Goal: Transaction & Acquisition: Purchase product/service

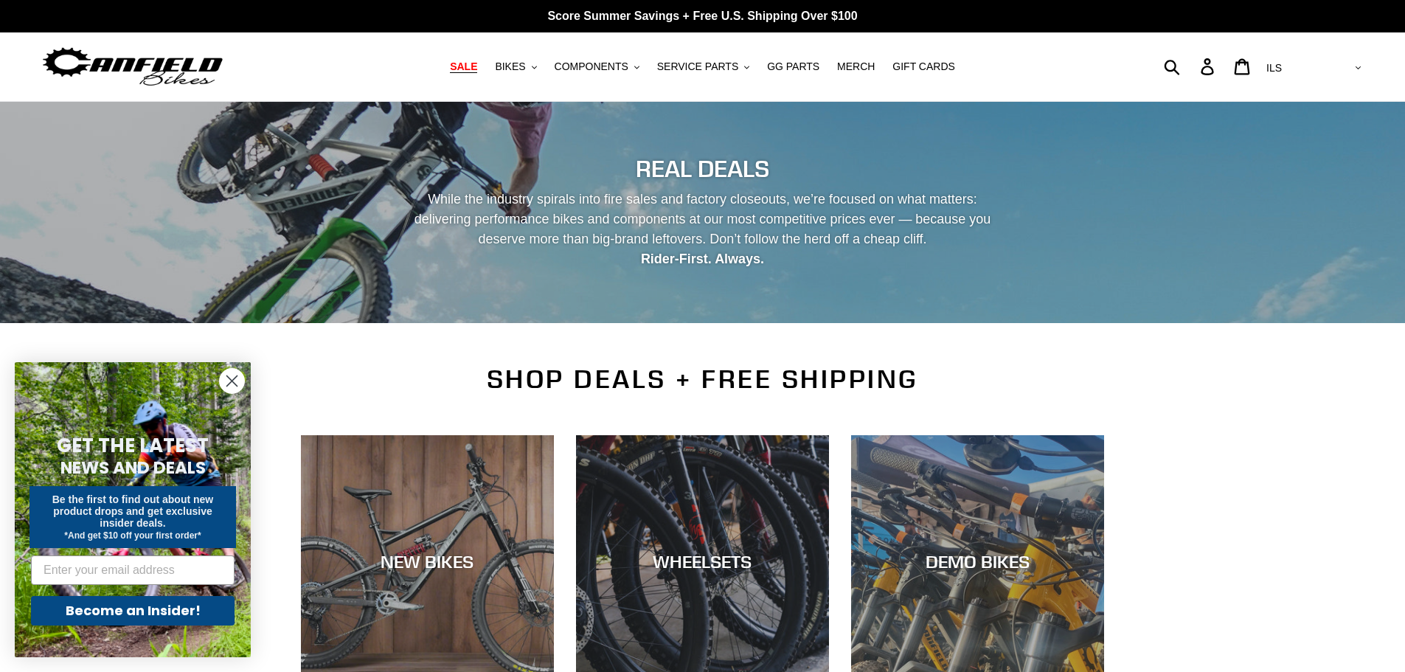
click at [477, 67] on span "SALE" at bounding box center [463, 66] width 27 height 13
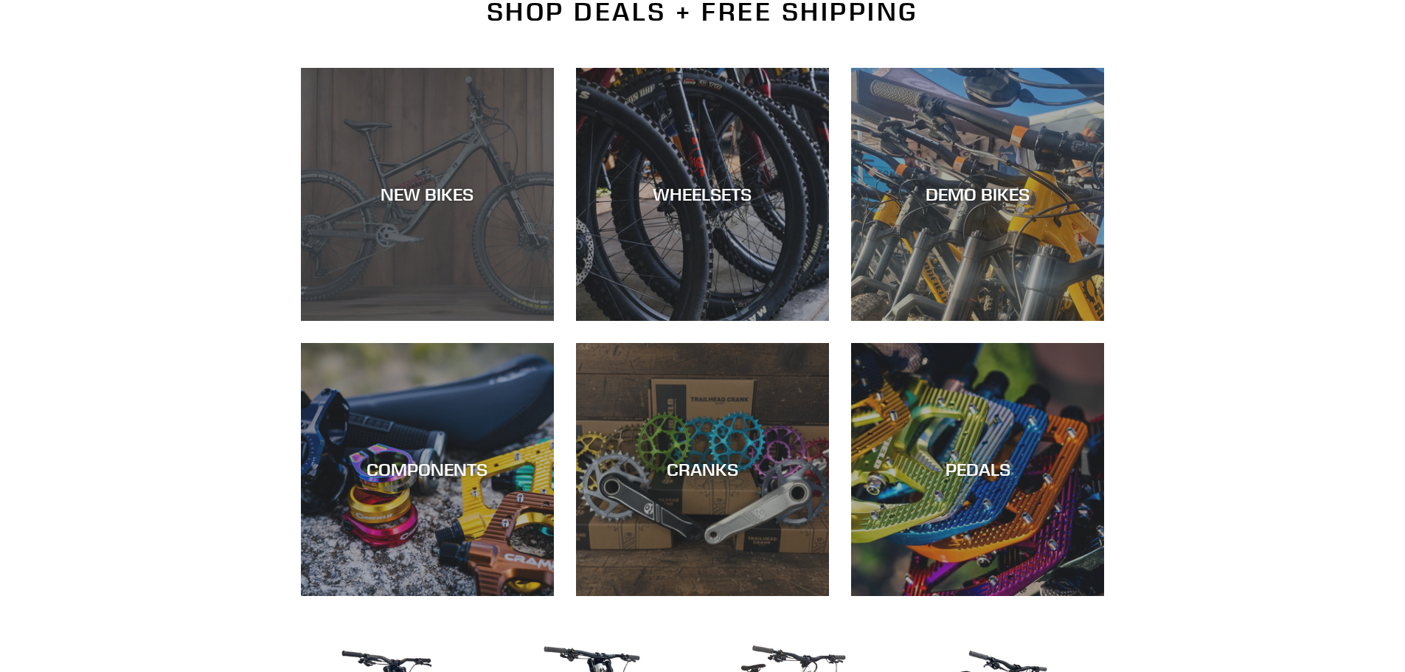
scroll to position [369, 0]
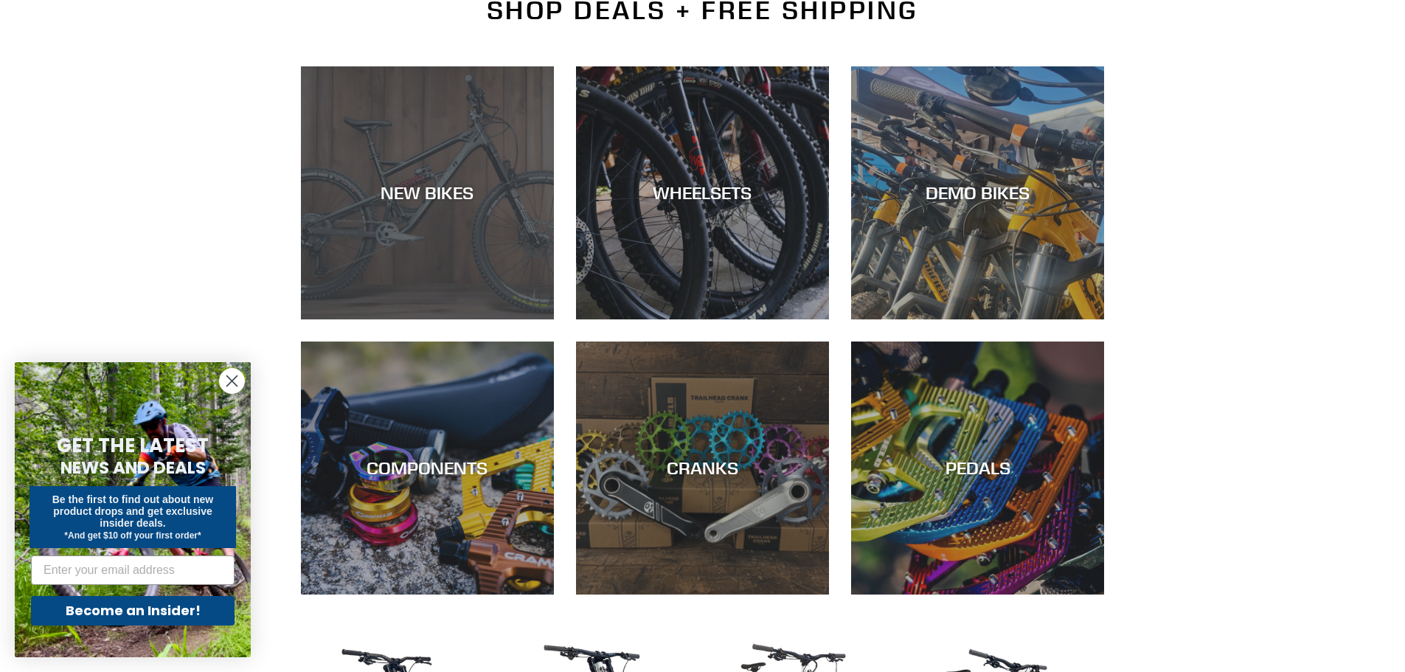
click at [434, 319] on div "NEW BIKES" at bounding box center [427, 319] width 253 height 0
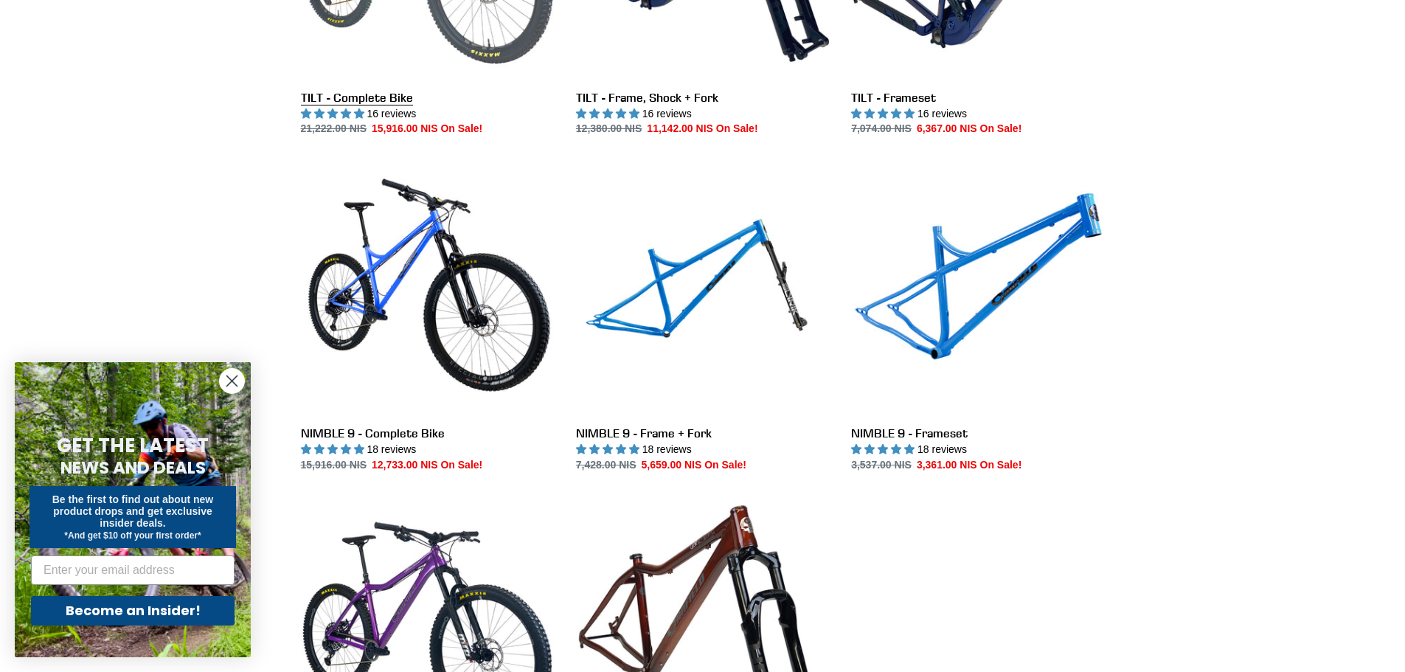
scroll to position [1789, 0]
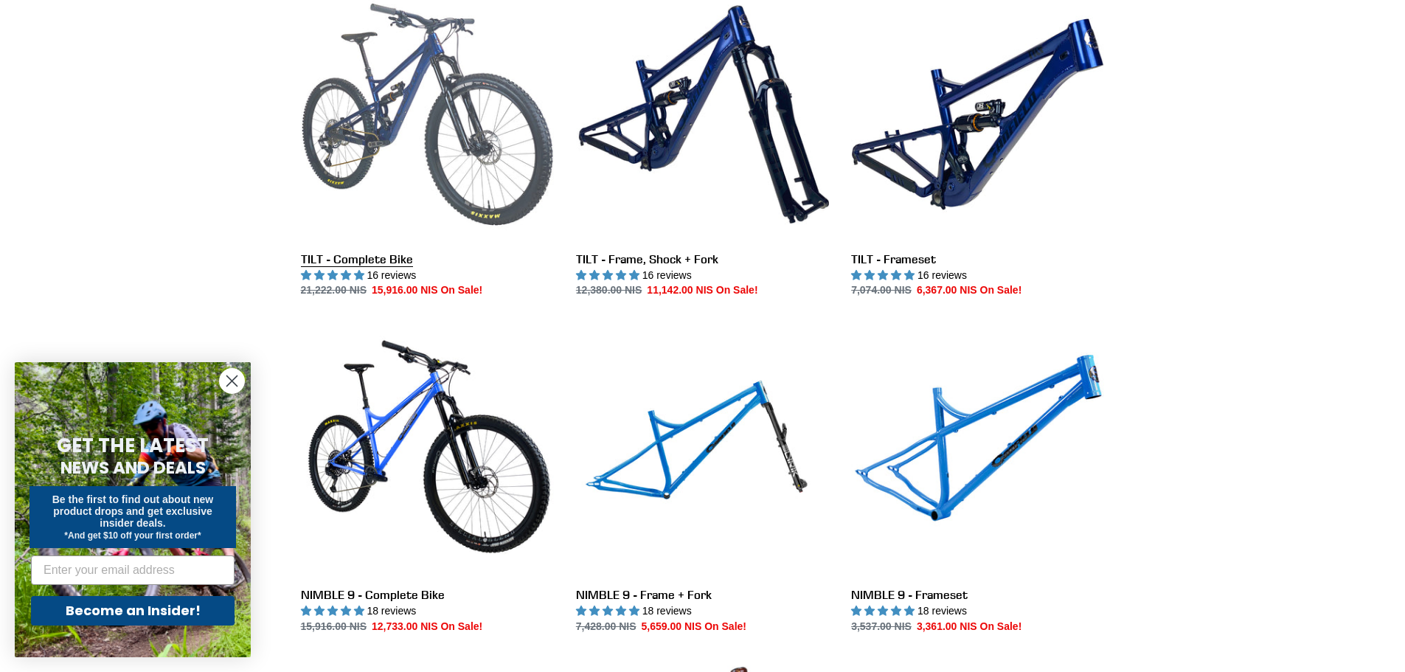
click at [417, 105] on link "TILT - Complete Bike" at bounding box center [427, 142] width 253 height 311
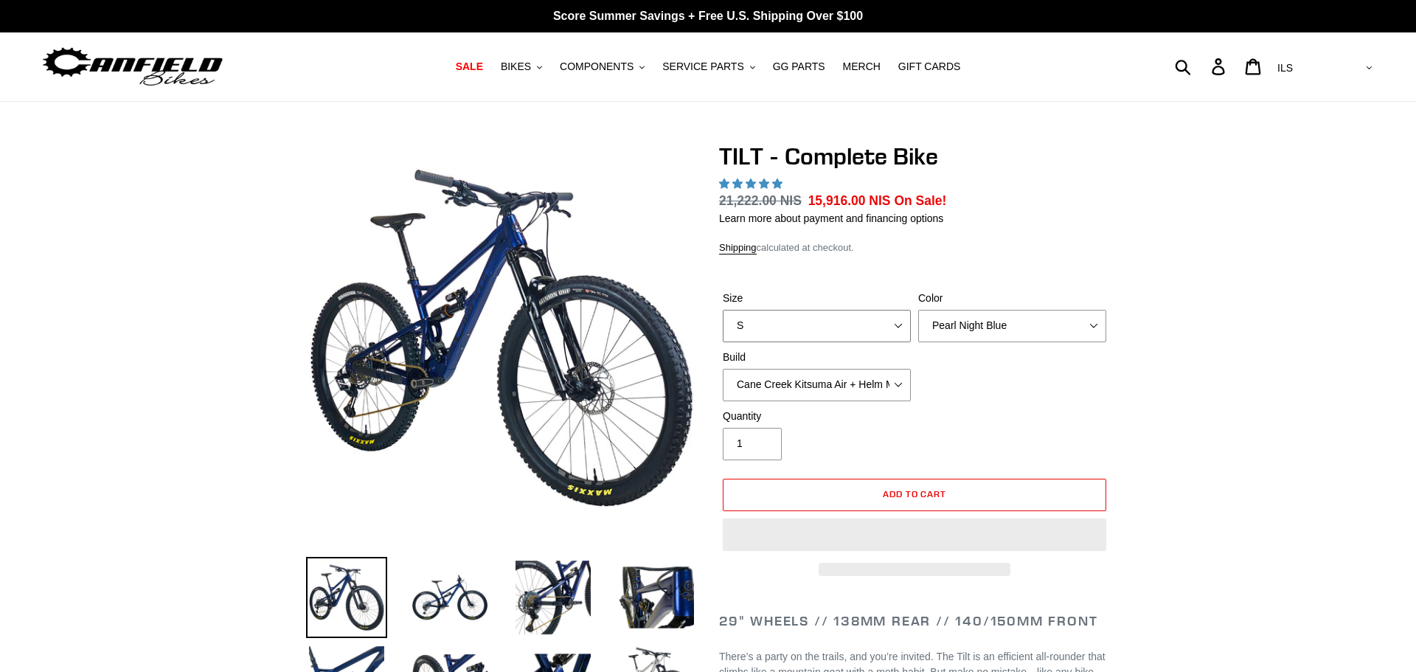
click at [864, 333] on select "S M L" at bounding box center [817, 326] width 188 height 32
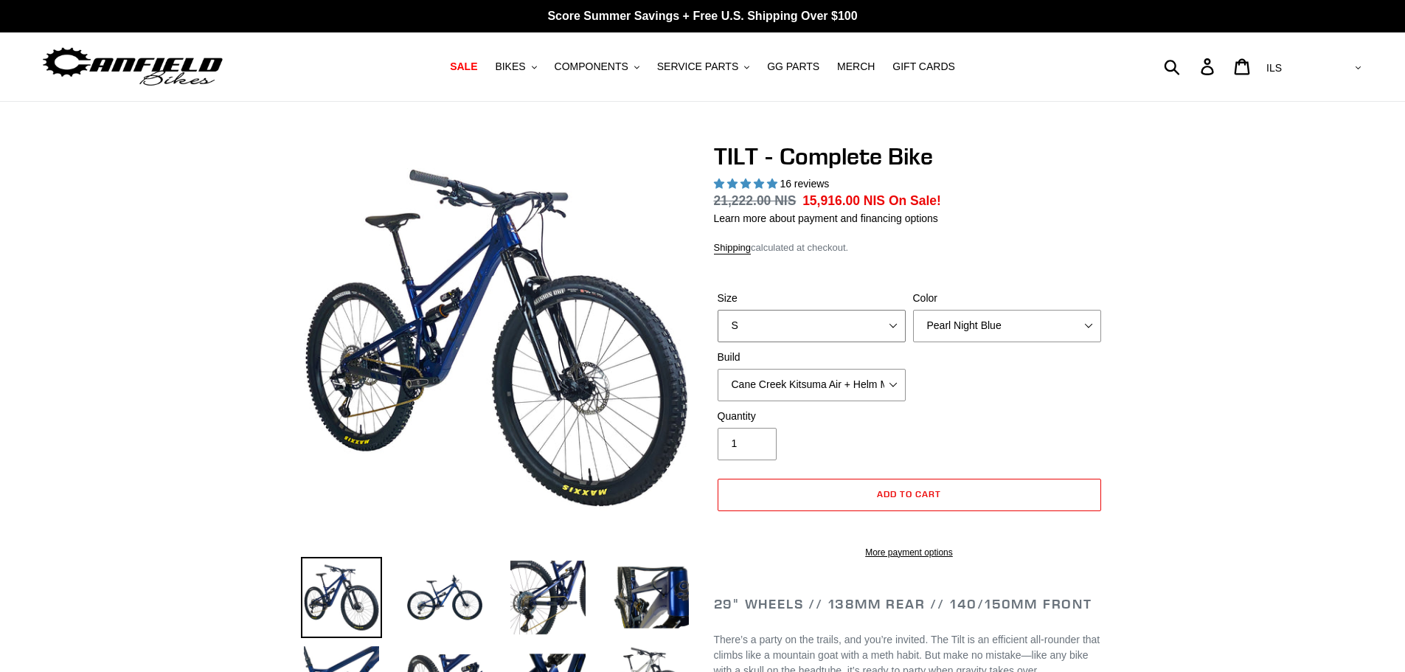
select select "highest-rating"
select select "M"
click at [718, 310] on select "S M L" at bounding box center [812, 326] width 188 height 32
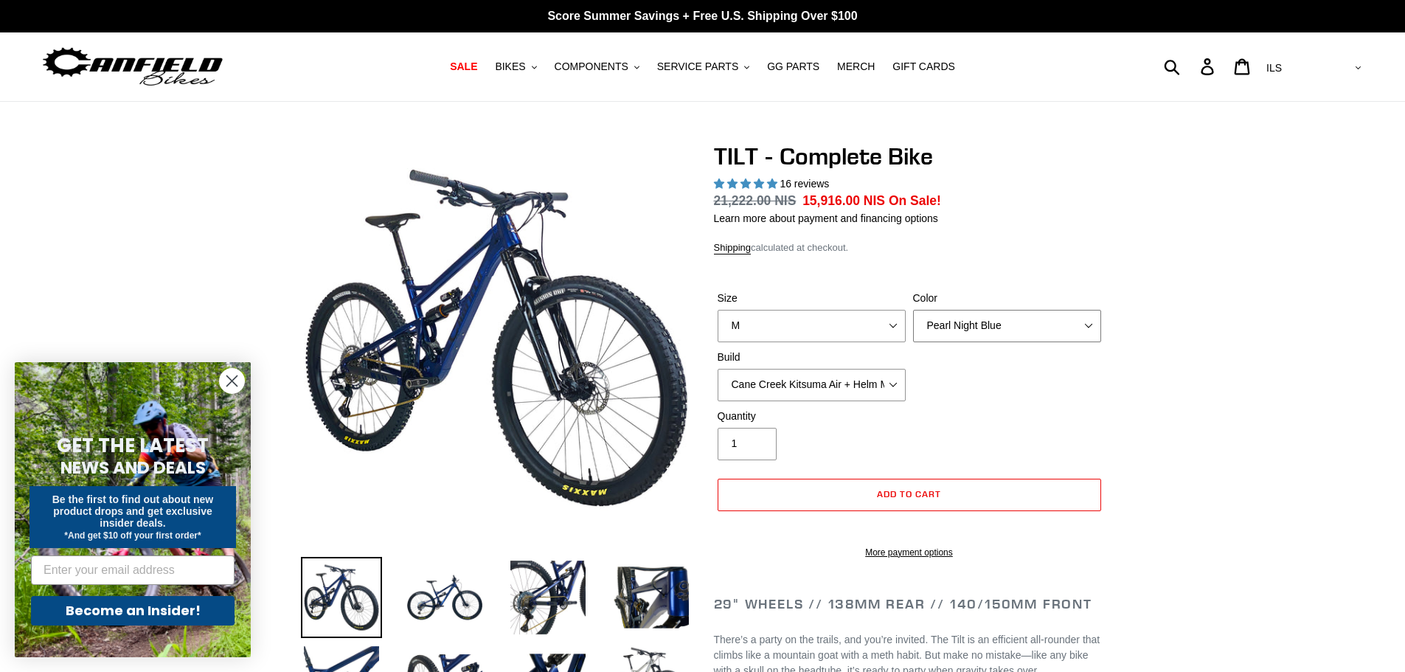
click at [972, 322] on select "Pearl Night Blue Stealth Silver Raw" at bounding box center [1007, 326] width 188 height 32
select select "Raw"
click at [913, 310] on select "Pearl Night Blue Stealth Silver Raw" at bounding box center [1007, 326] width 188 height 32
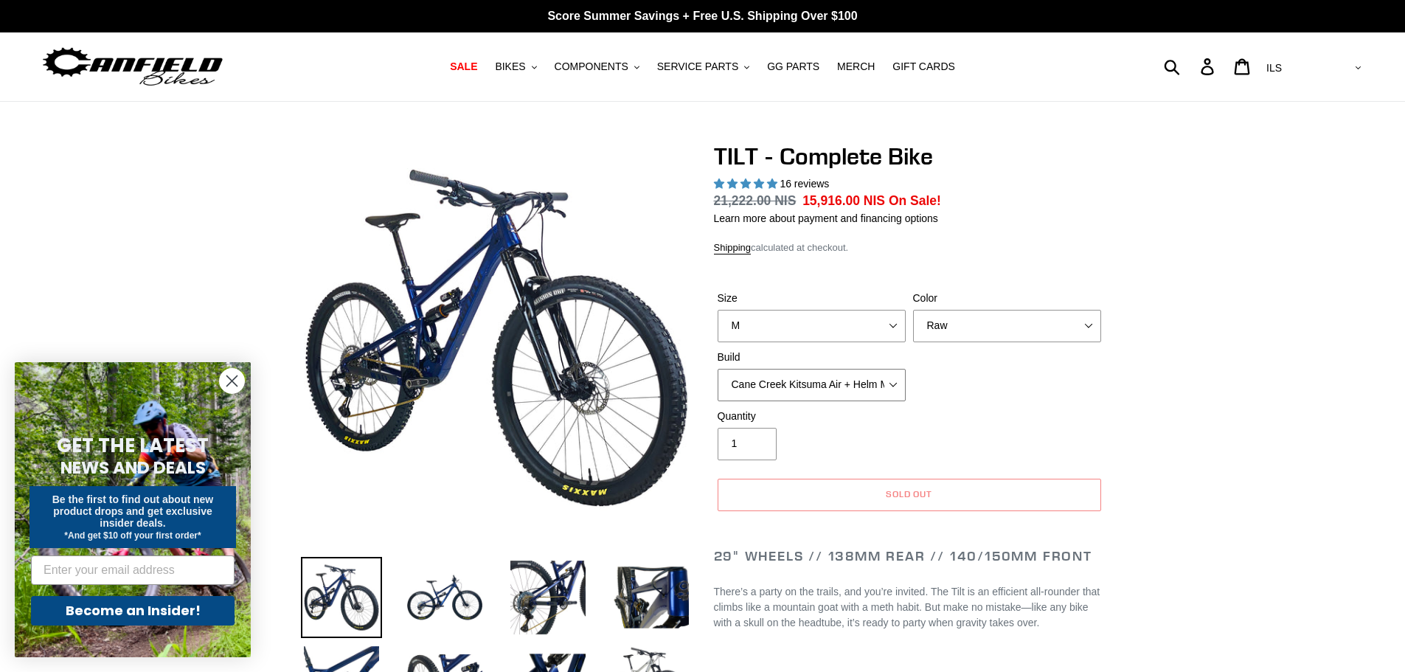
click at [830, 383] on select "Cane Creek Kitsuma Air + Helm MKII 140 + SRAM GX Cane Creek Kitsuma Air + Helm …" at bounding box center [812, 385] width 188 height 32
select select "Cane Creek Kitsuma Air + Helm MKII 140 + Shimano XT"
click at [718, 369] on select "Cane Creek Kitsuma Air + Helm MKII 140 + SRAM GX Cane Creek Kitsuma Air + Helm …" at bounding box center [812, 385] width 188 height 32
drag, startPoint x: 800, startPoint y: 200, endPoint x: 985, endPoint y: 201, distance: 184.4
click at [985, 201] on dl "Regular price 21,222.00 NIS Sale price 15,916.00 NIS On Sale! Unit price / per" at bounding box center [909, 200] width 391 height 19
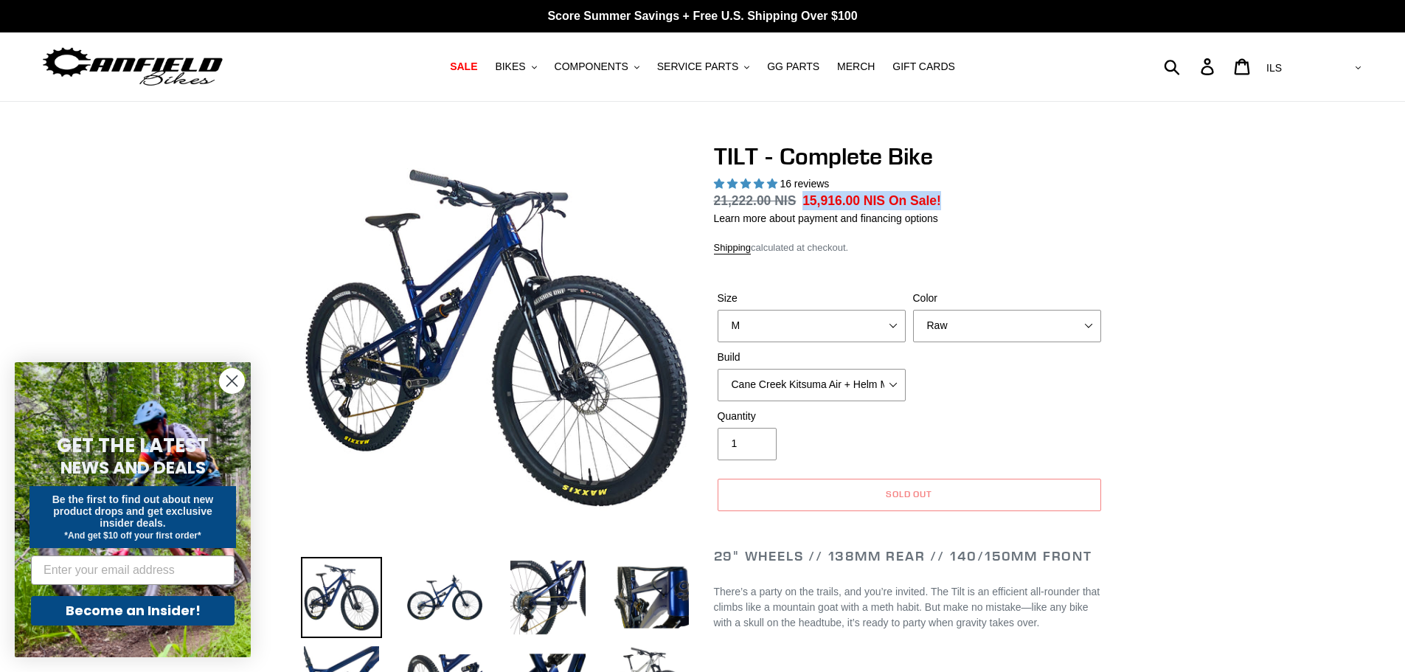
click at [819, 202] on span "15,916.00 NIS" at bounding box center [843, 200] width 83 height 15
click at [803, 204] on span "15,916.00 NIS" at bounding box center [843, 200] width 83 height 15
drag, startPoint x: 800, startPoint y: 200, endPoint x: 870, endPoint y: 202, distance: 70.1
click at [870, 202] on span "15,916.00 NIS" at bounding box center [843, 200] width 83 height 15
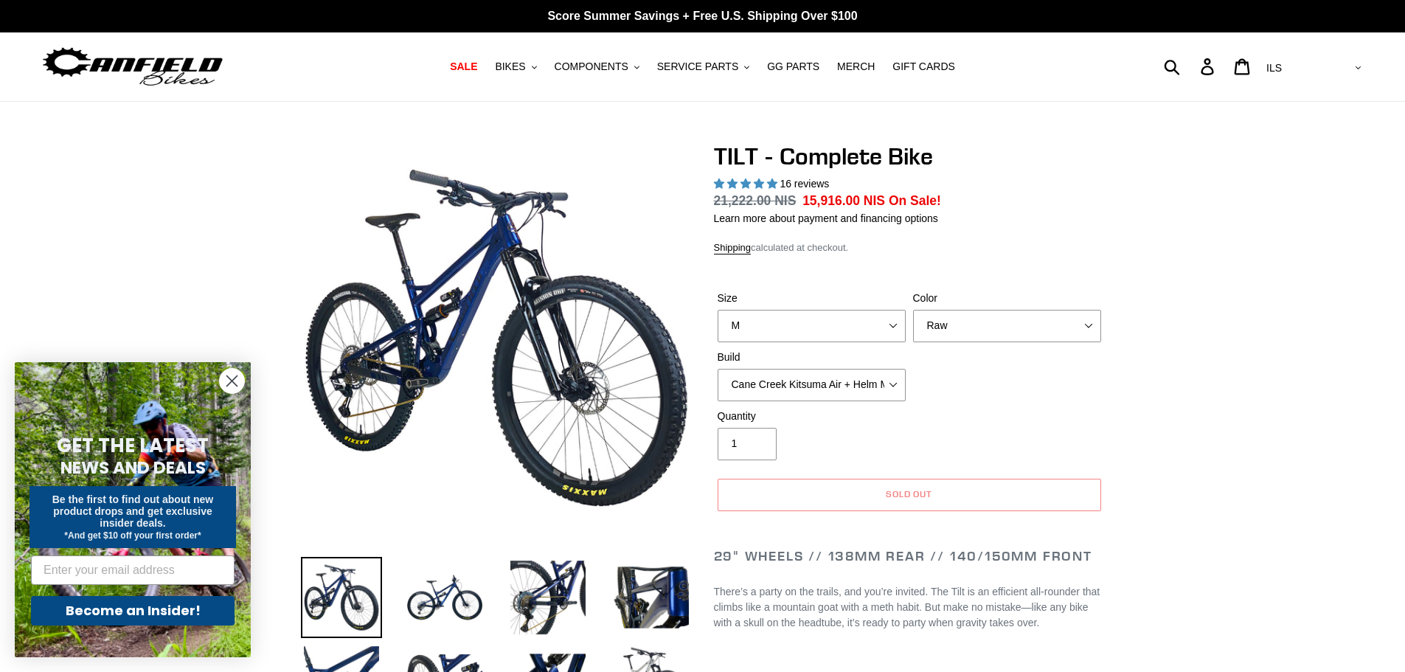
click at [231, 378] on circle "Close dialog" at bounding box center [232, 381] width 24 height 24
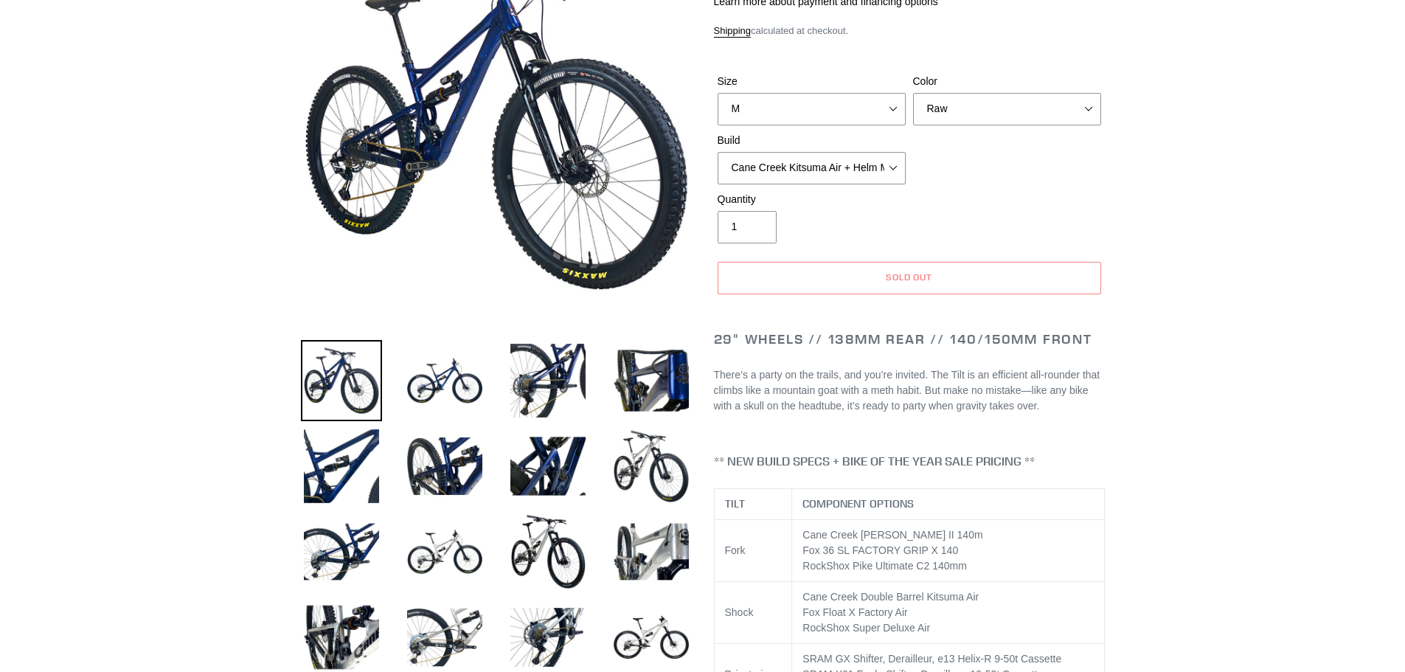
scroll to position [221, 0]
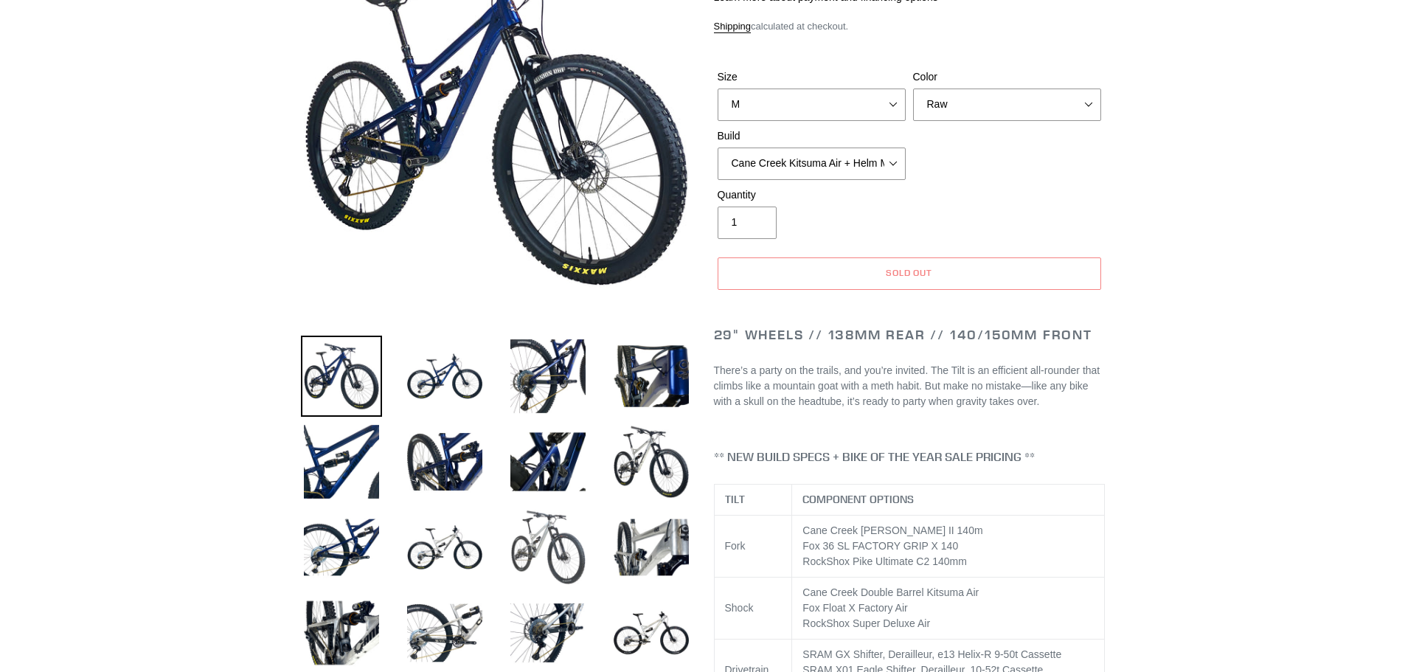
click at [563, 546] on img at bounding box center [547, 547] width 81 height 81
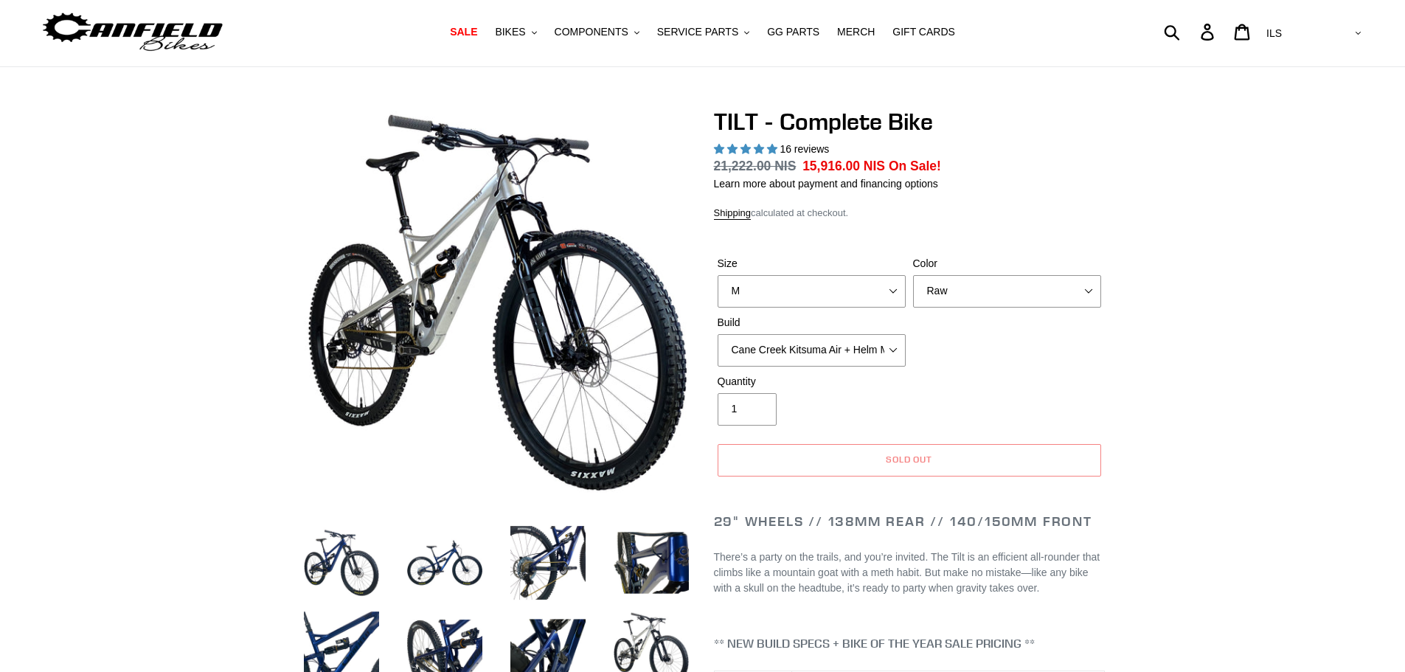
scroll to position [18, 0]
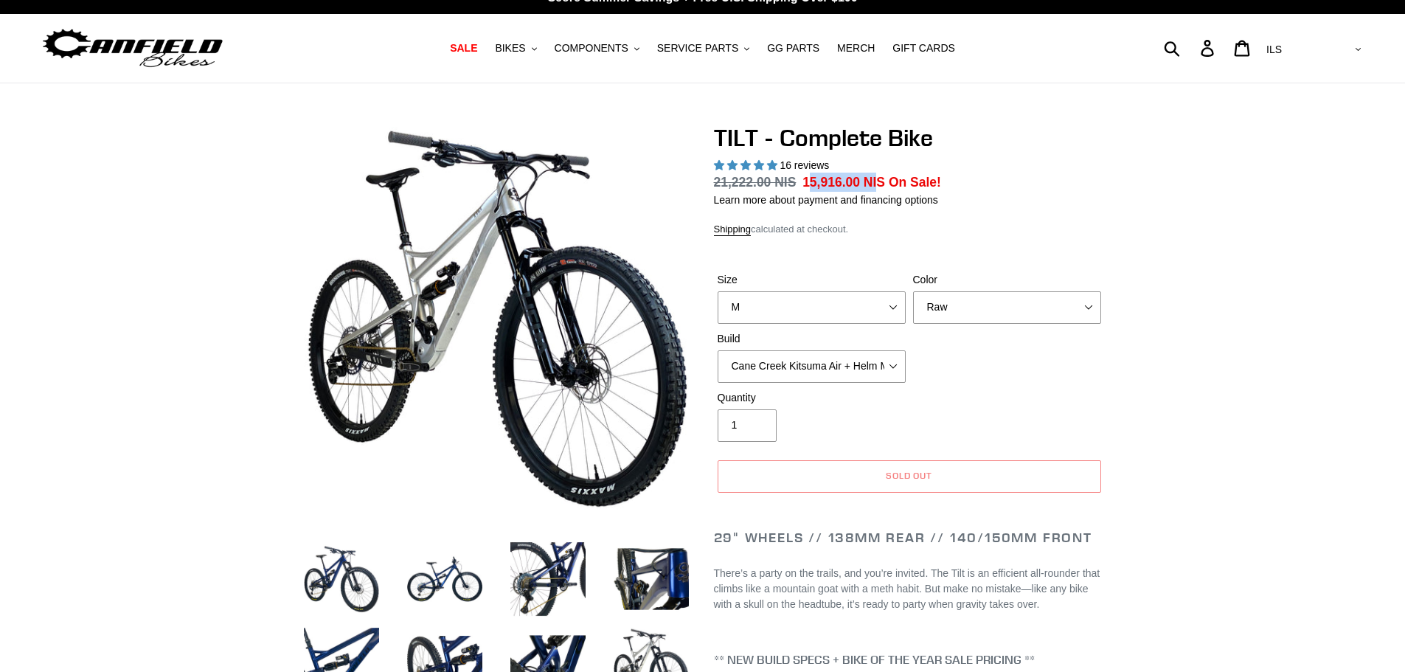
drag, startPoint x: 802, startPoint y: 178, endPoint x: 870, endPoint y: 184, distance: 68.1
click at [870, 184] on span "15,916.00 NIS" at bounding box center [843, 182] width 83 height 15
